Goal: Task Accomplishment & Management: Complete application form

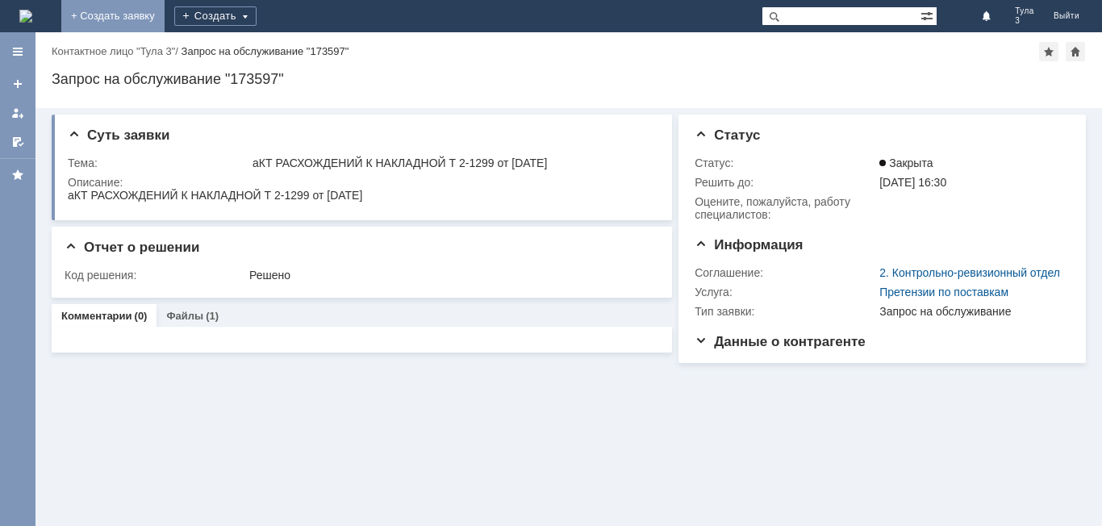
click at [165, 9] on link "+ Создать заявку" at bounding box center [112, 16] width 103 height 32
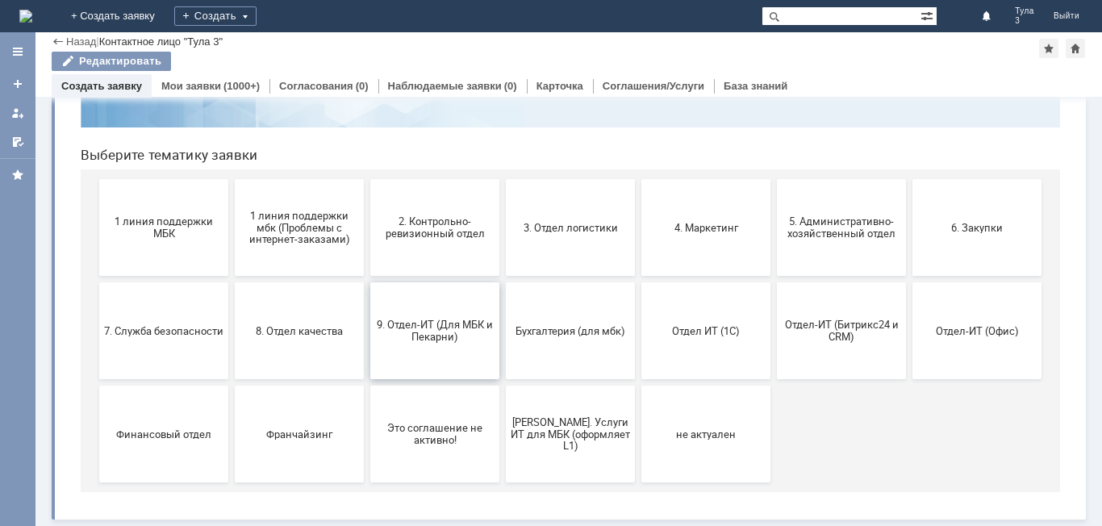
scroll to position [132, 0]
click at [378, 351] on button "9. Отдел-ИТ (Для МБК и Пекарни)" at bounding box center [434, 330] width 129 height 97
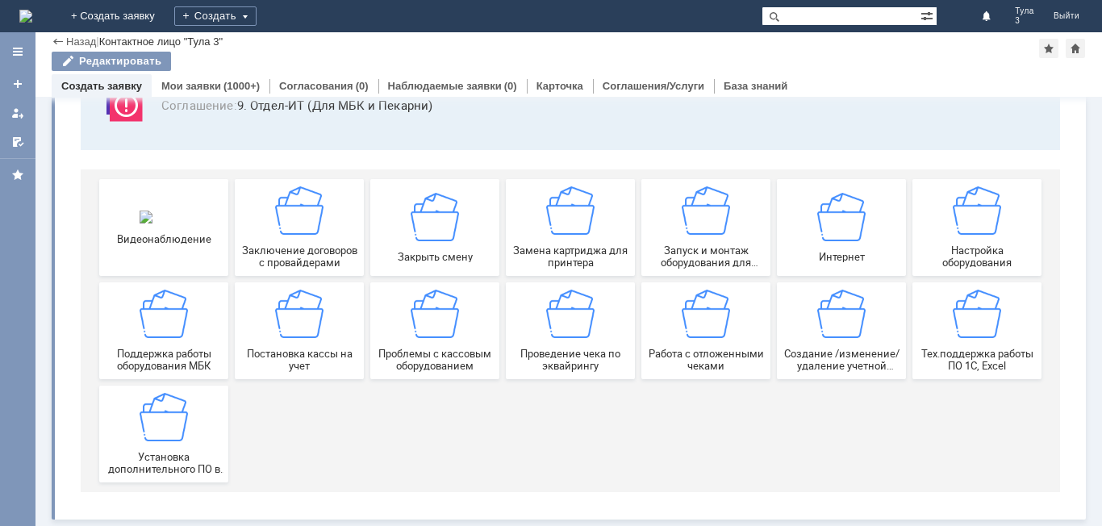
scroll to position [134, 0]
click at [712, 346] on div "Работа с отложенными чеками" at bounding box center [705, 331] width 119 height 82
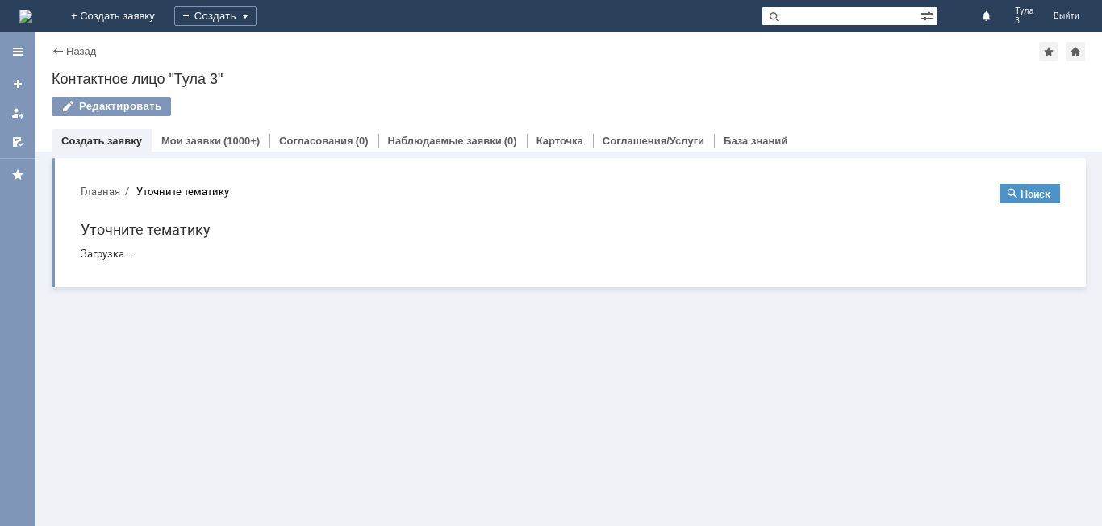
scroll to position [0, 0]
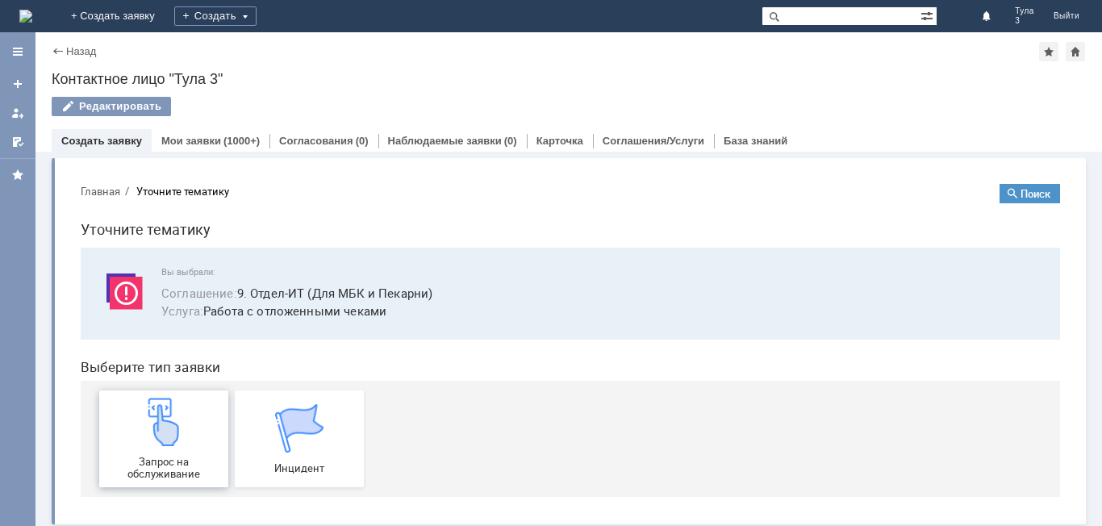
click at [149, 455] on div "Запрос на обслуживание" at bounding box center [163, 439] width 119 height 82
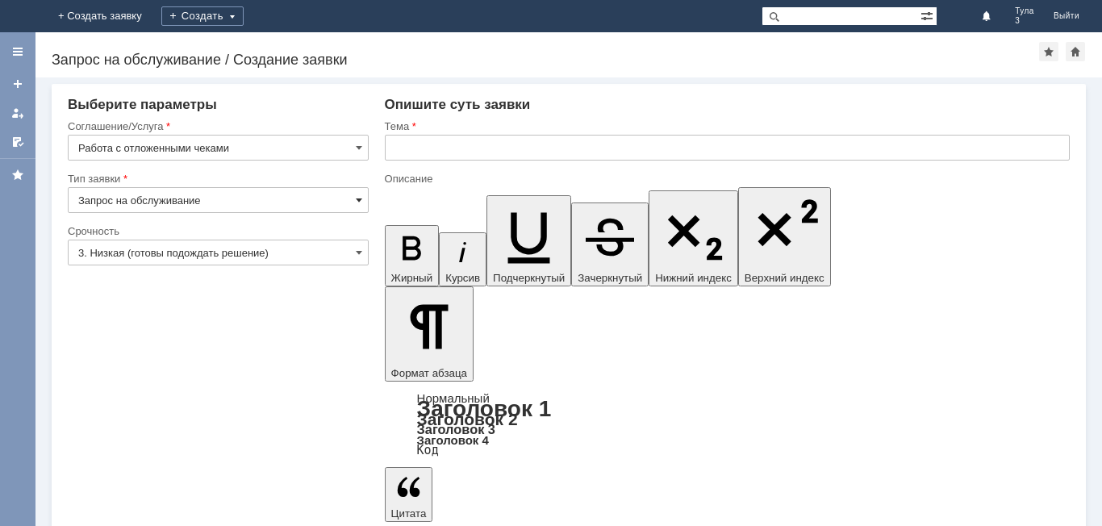
click at [361, 202] on span at bounding box center [359, 200] width 6 height 13
click at [405, 149] on input "text" at bounding box center [727, 148] width 685 height 26
type input "Запрос на обслуживание"
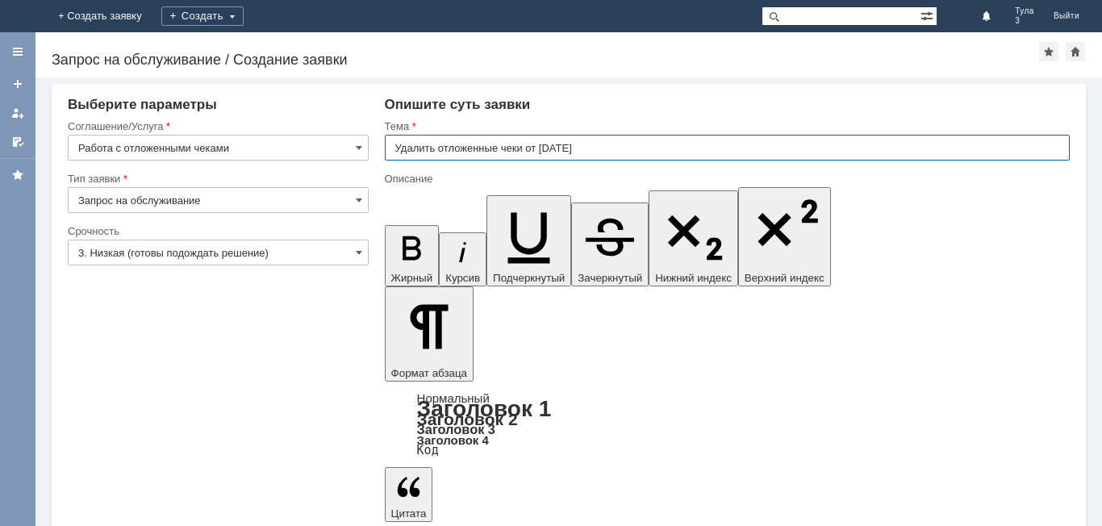
type input "Удалить отложенные чеки от 20.09.2025"
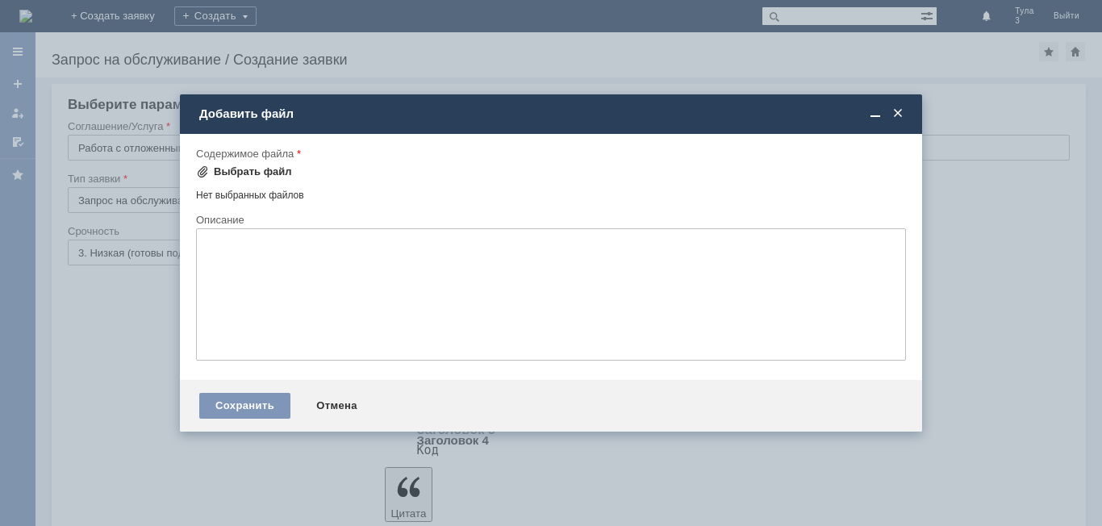
click at [251, 173] on div "Выбрать файл" at bounding box center [253, 171] width 78 height 13
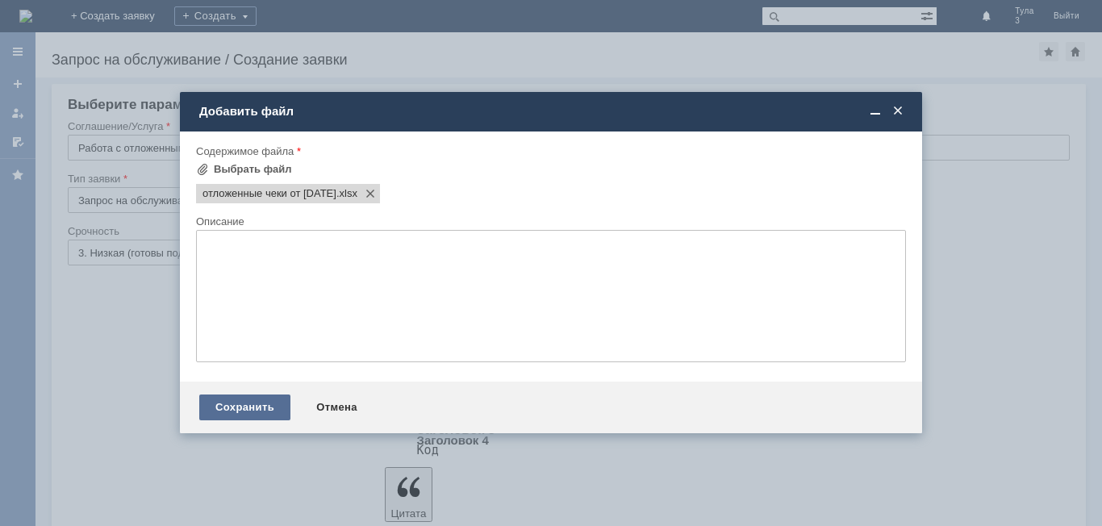
click at [243, 398] on div "Сохранить" at bounding box center [244, 408] width 91 height 26
